Goal: Navigation & Orientation: Find specific page/section

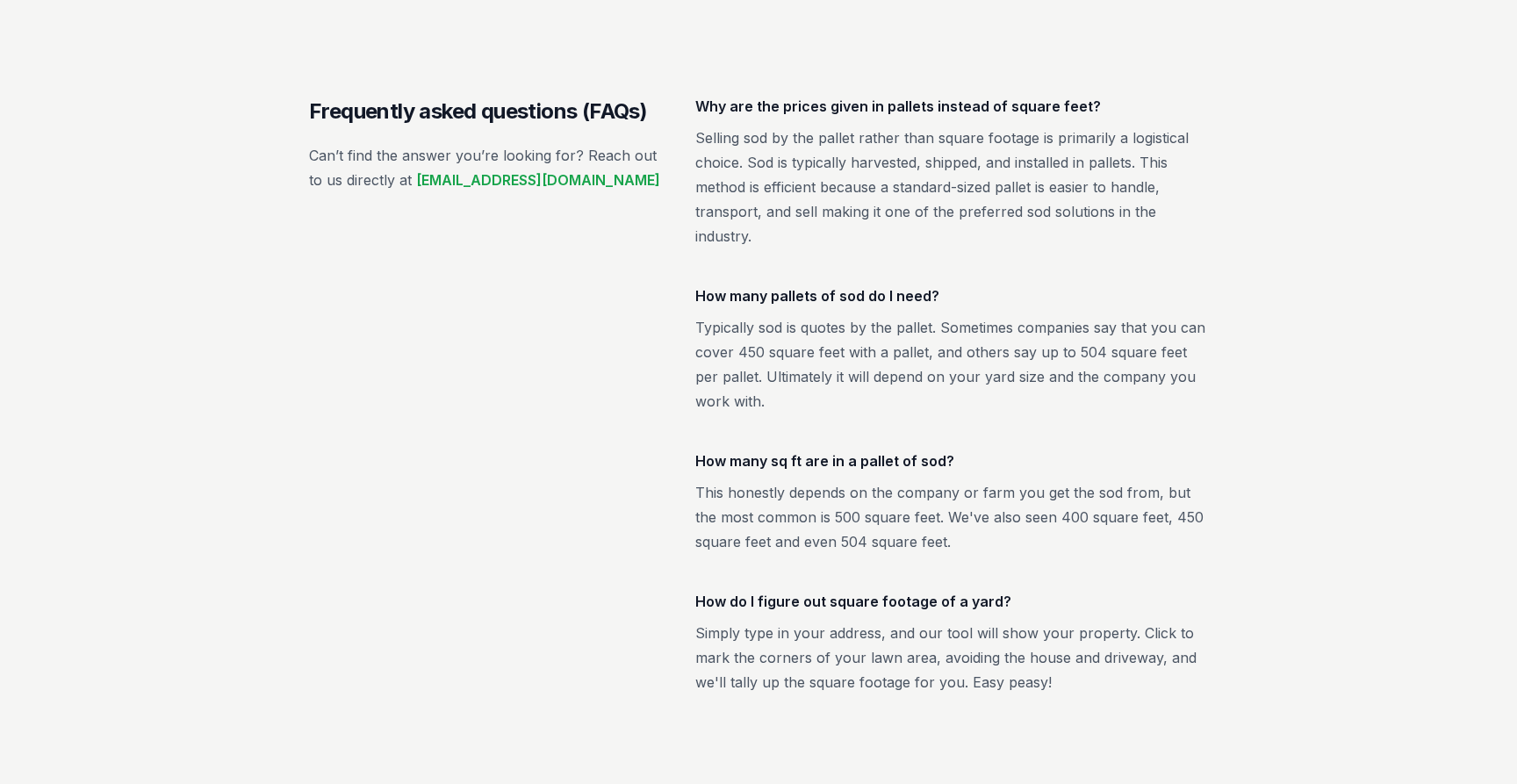
scroll to position [3425, 0]
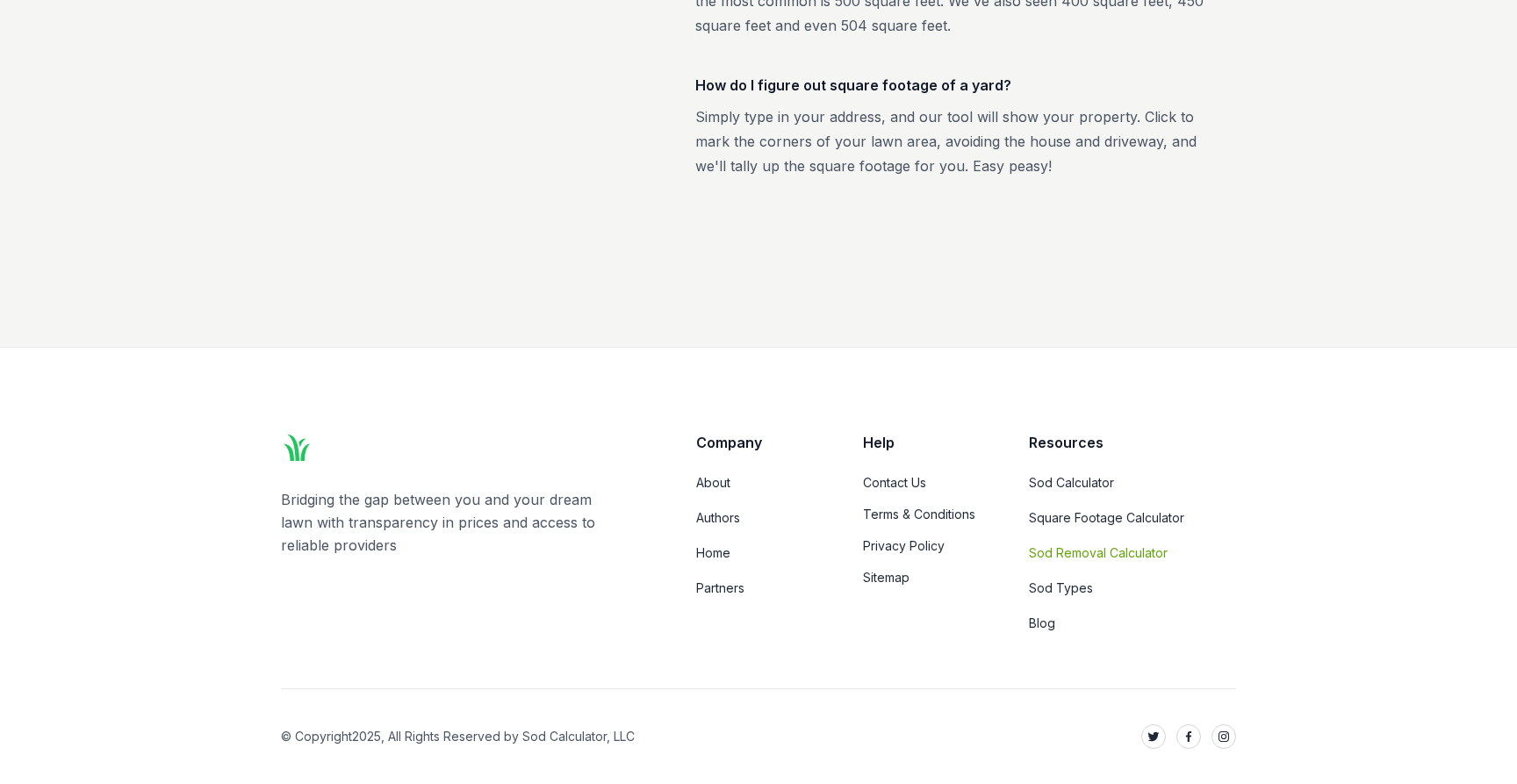
click at [1111, 554] on link "Sod Removal Calculator" at bounding box center [1132, 553] width 207 height 18
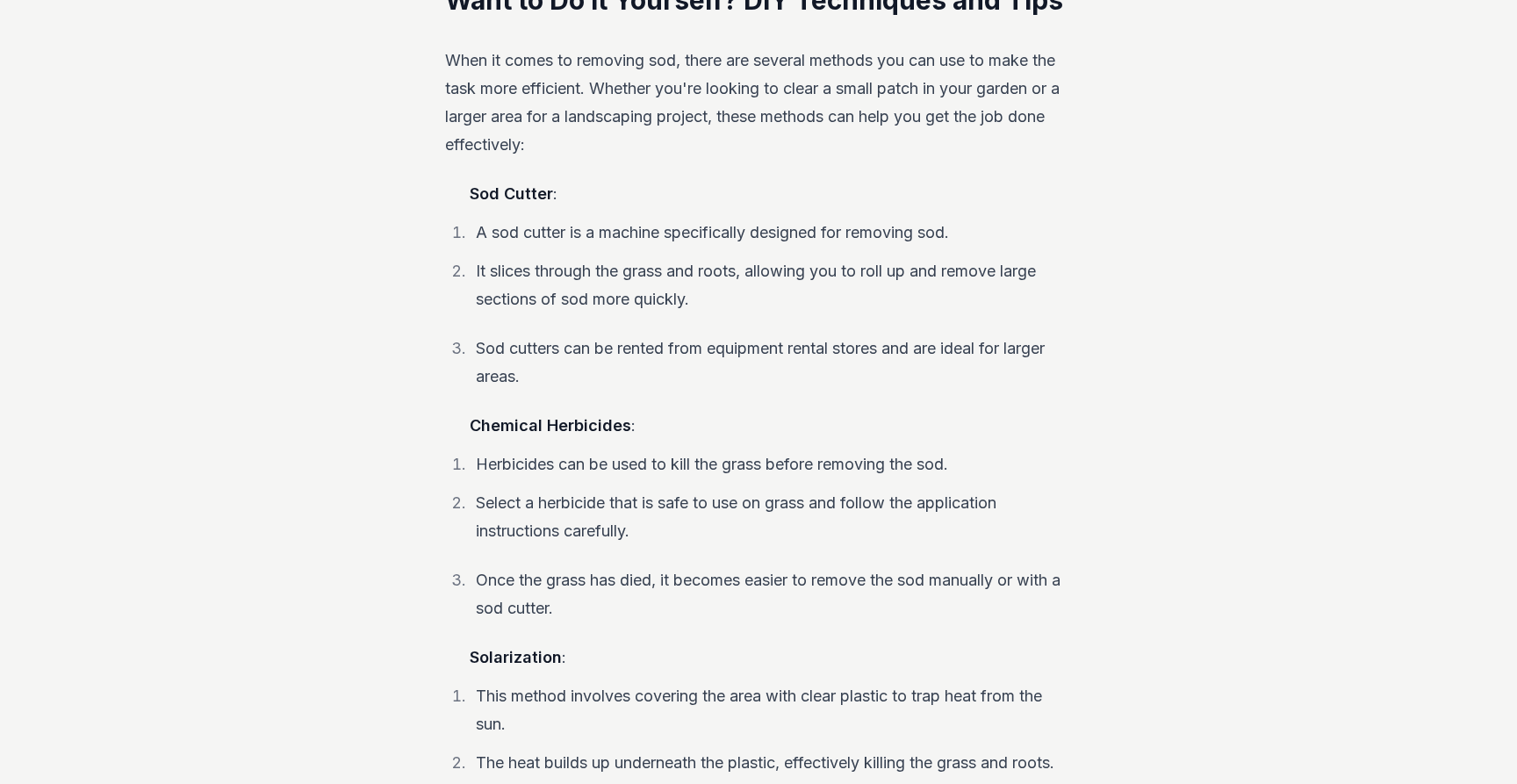
scroll to position [3298, 0]
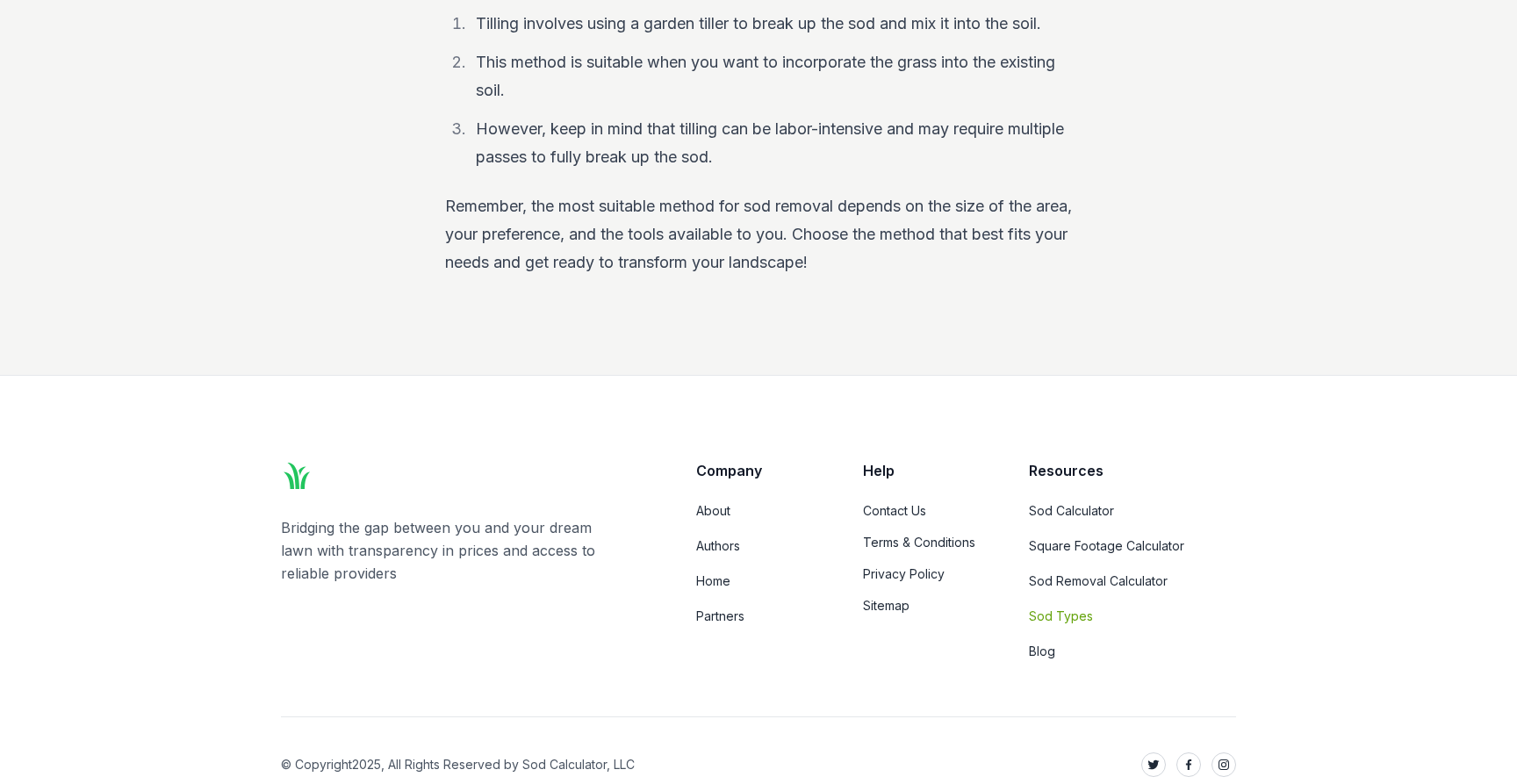
click at [1058, 607] on link "Sod Types" at bounding box center [1132, 616] width 207 height 18
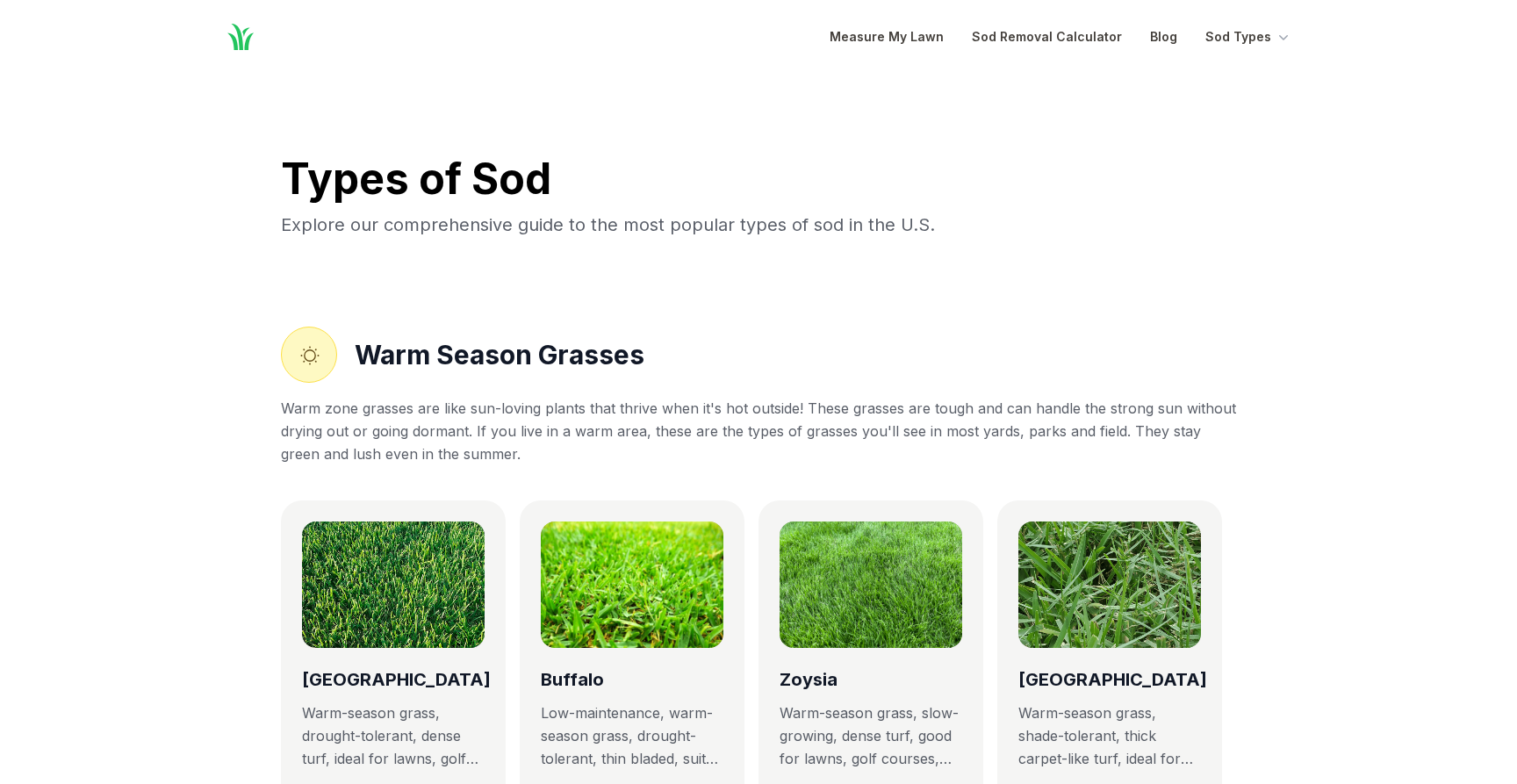
click at [241, 42] on icon "Global" at bounding box center [241, 37] width 26 height 26
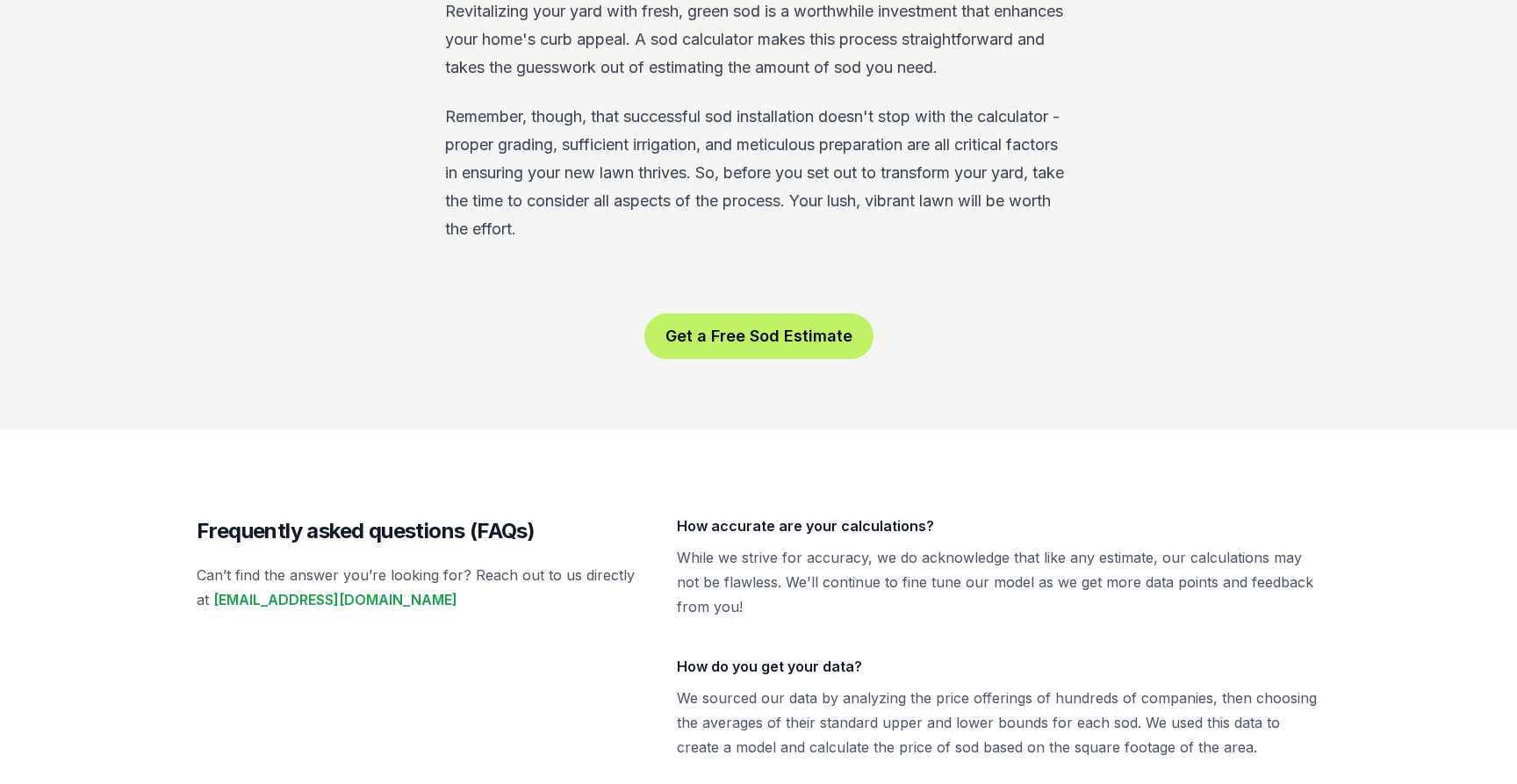
scroll to position [4790, 0]
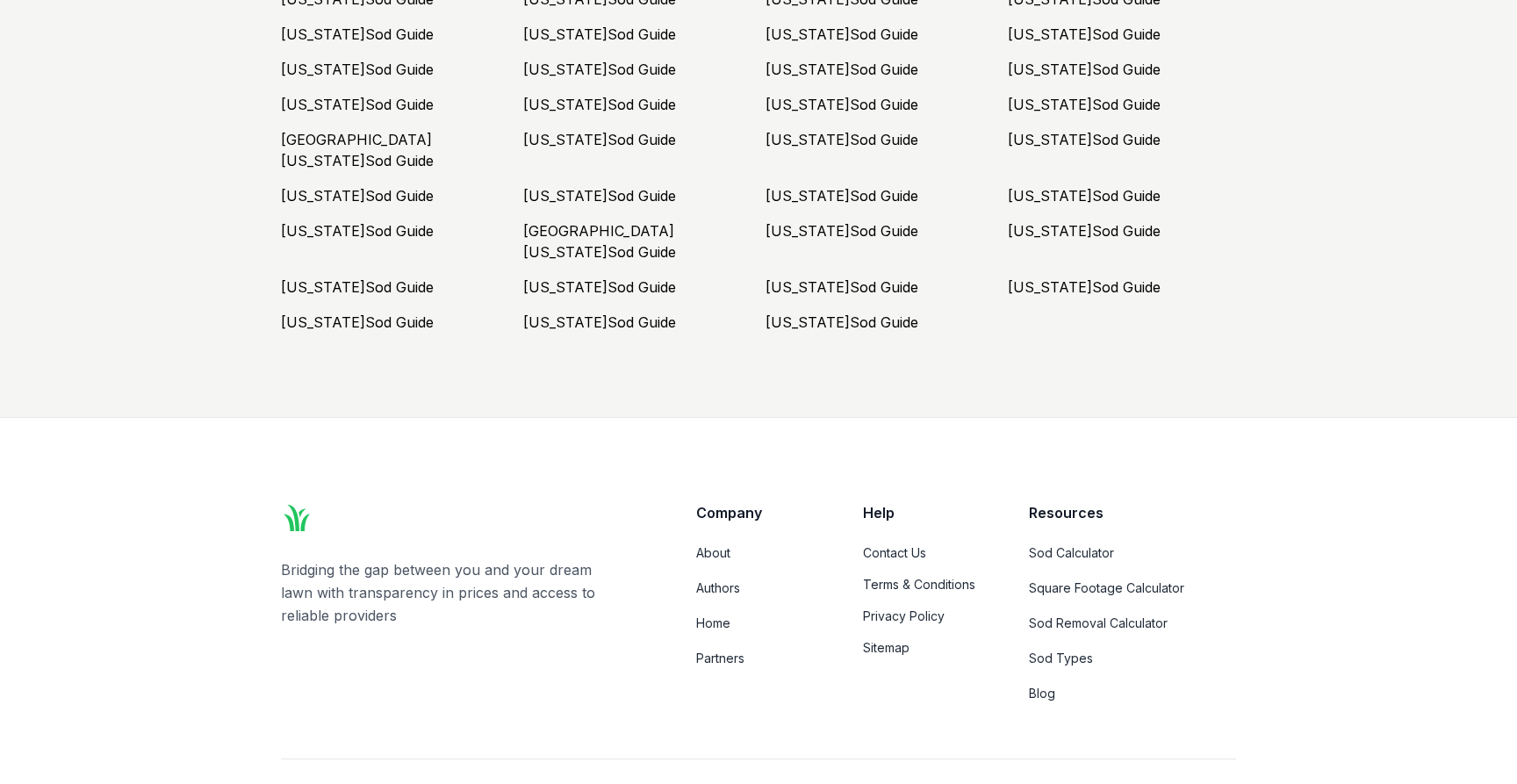
drag, startPoint x: 528, startPoint y: 739, endPoint x: 662, endPoint y: 736, distance: 134.0
click at [891, 639] on link "Sitemap" at bounding box center [925, 648] width 124 height 18
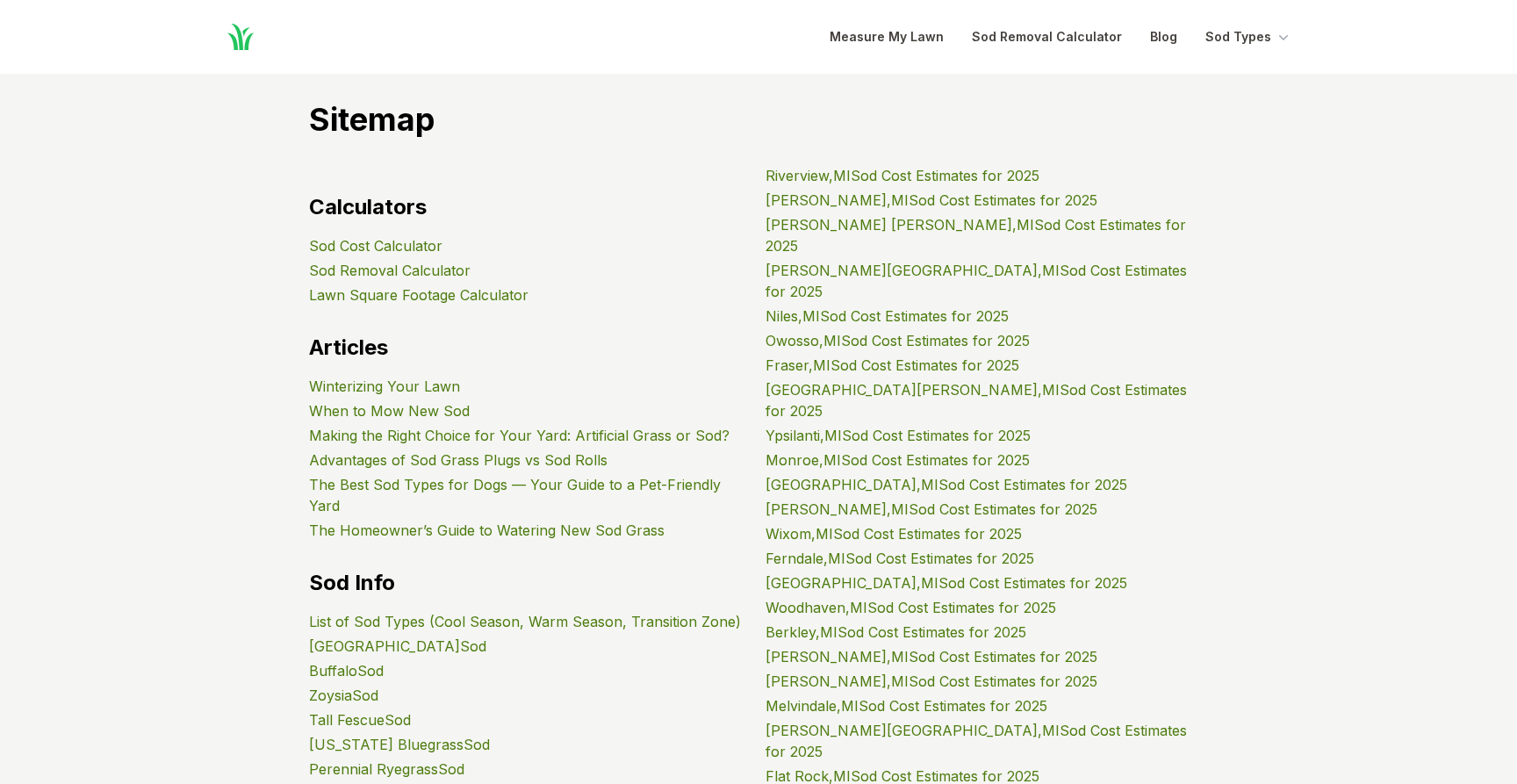
click at [247, 33] on icon "Global" at bounding box center [240, 36] width 31 height 31
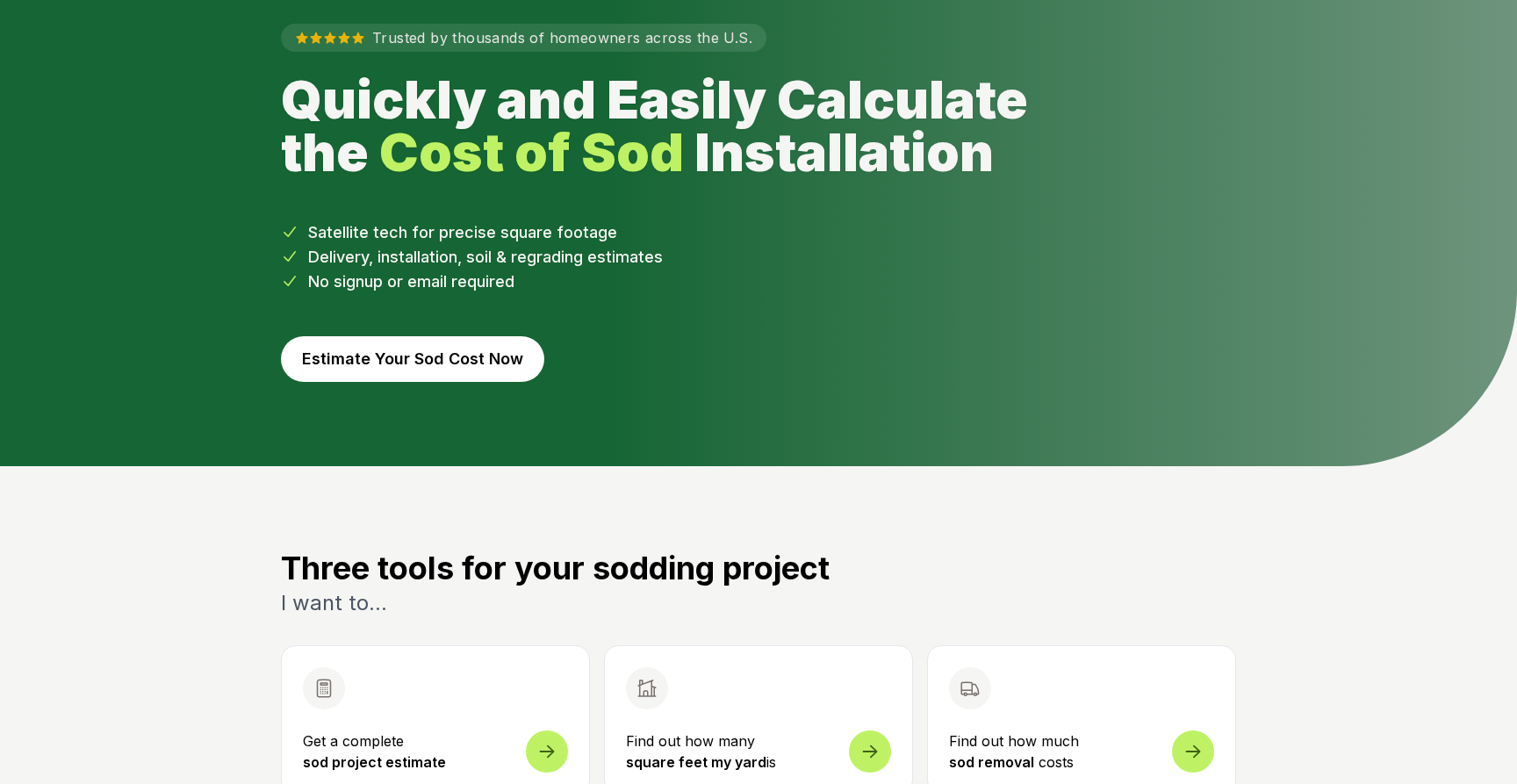
scroll to position [110, 0]
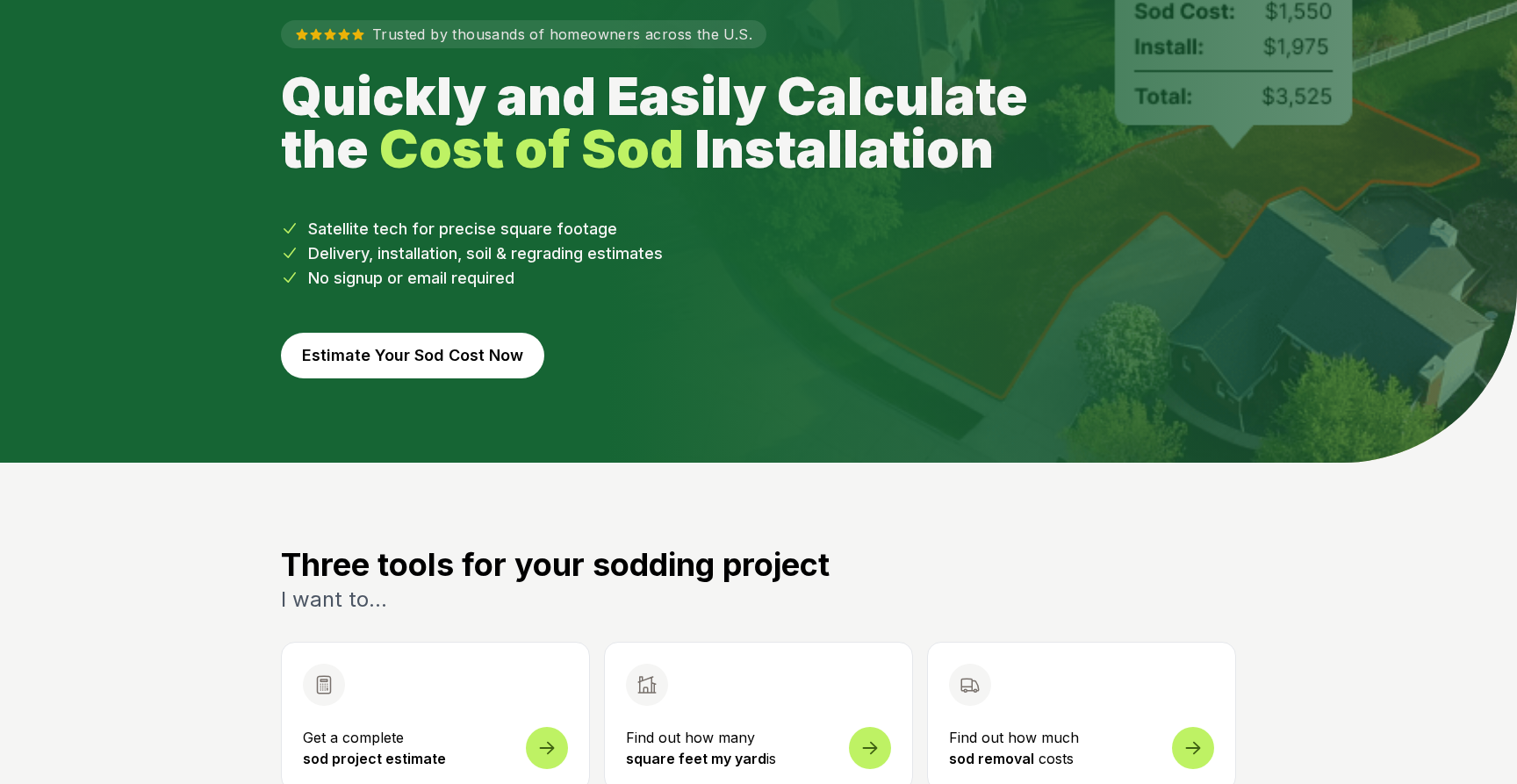
click at [455, 364] on button "Estimate Your Sod Cost Now" at bounding box center [412, 355] width 264 height 45
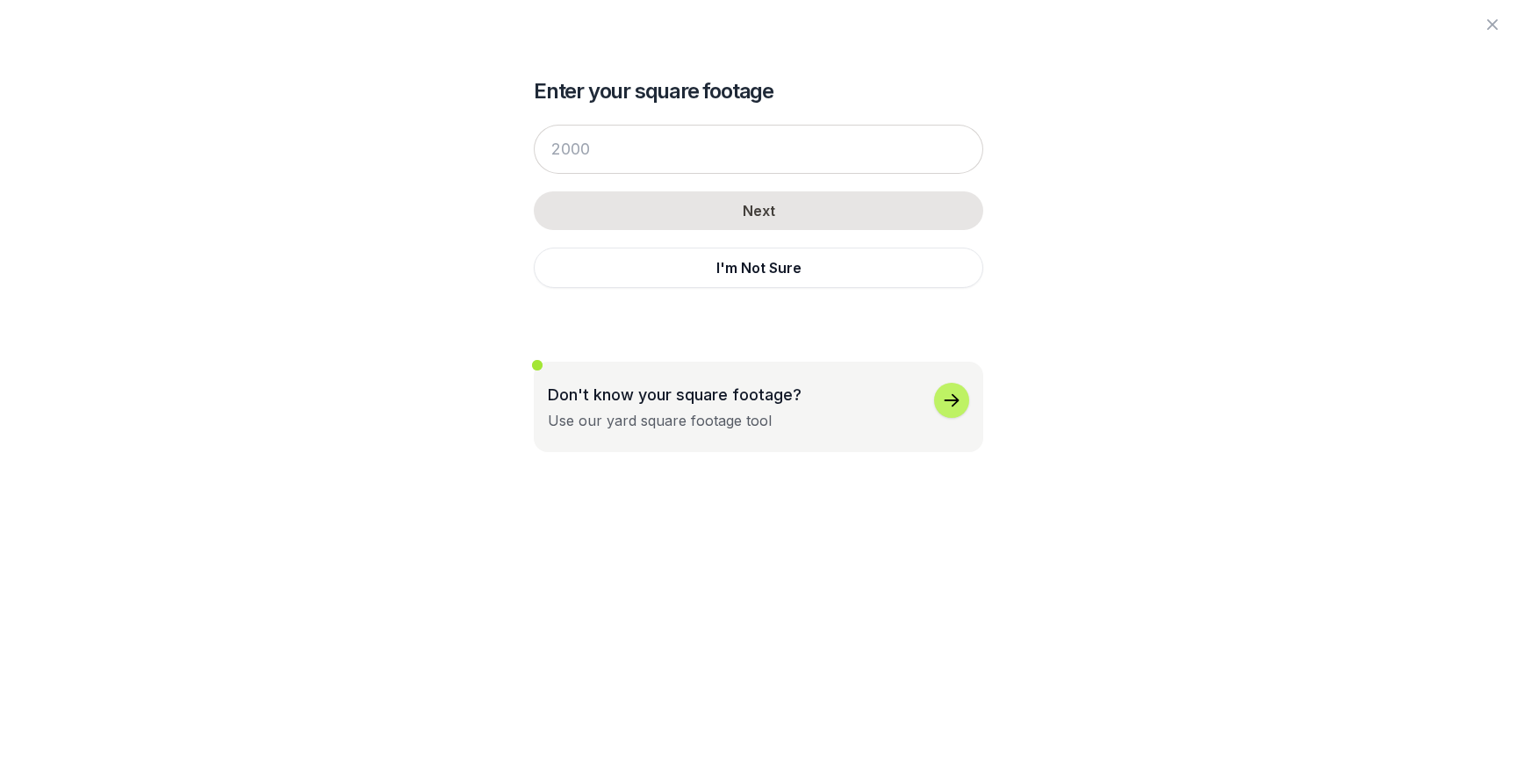
scroll to position [4790, 0]
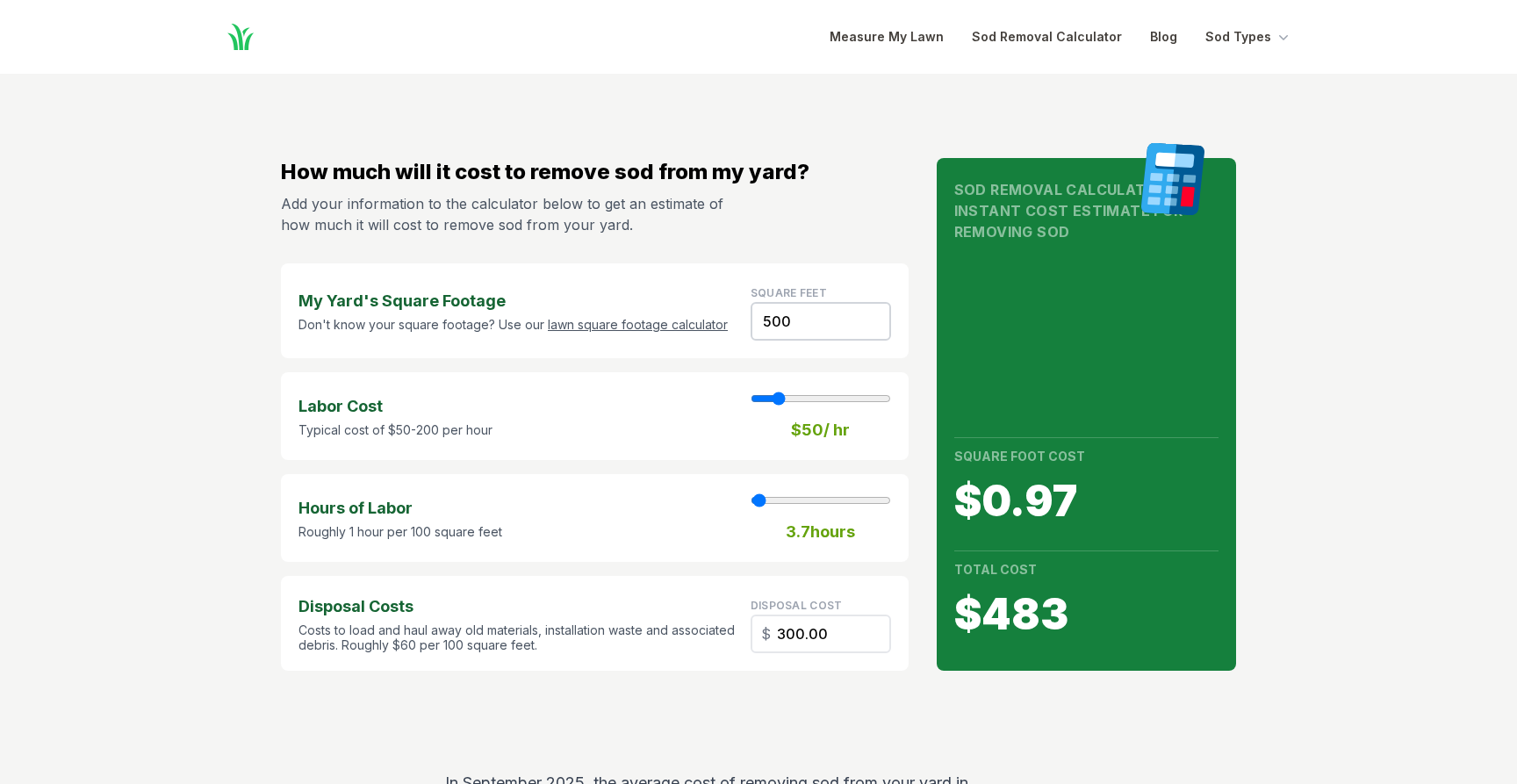
scroll to position [3298, 0]
